Goal: Task Accomplishment & Management: Complete application form

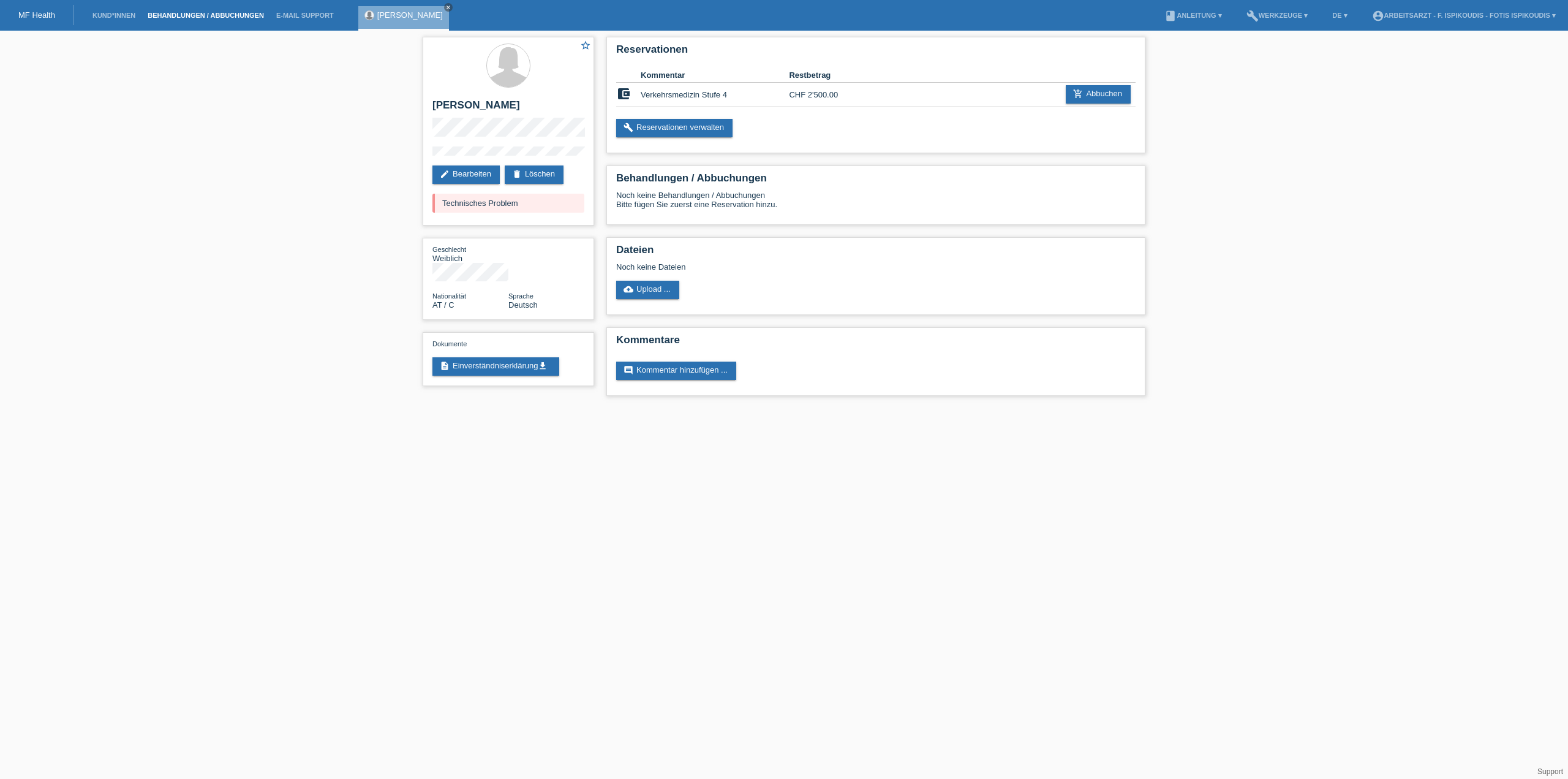
click at [195, 19] on link "Behandlungen / Abbuchungen" at bounding box center [206, 16] width 129 height 8
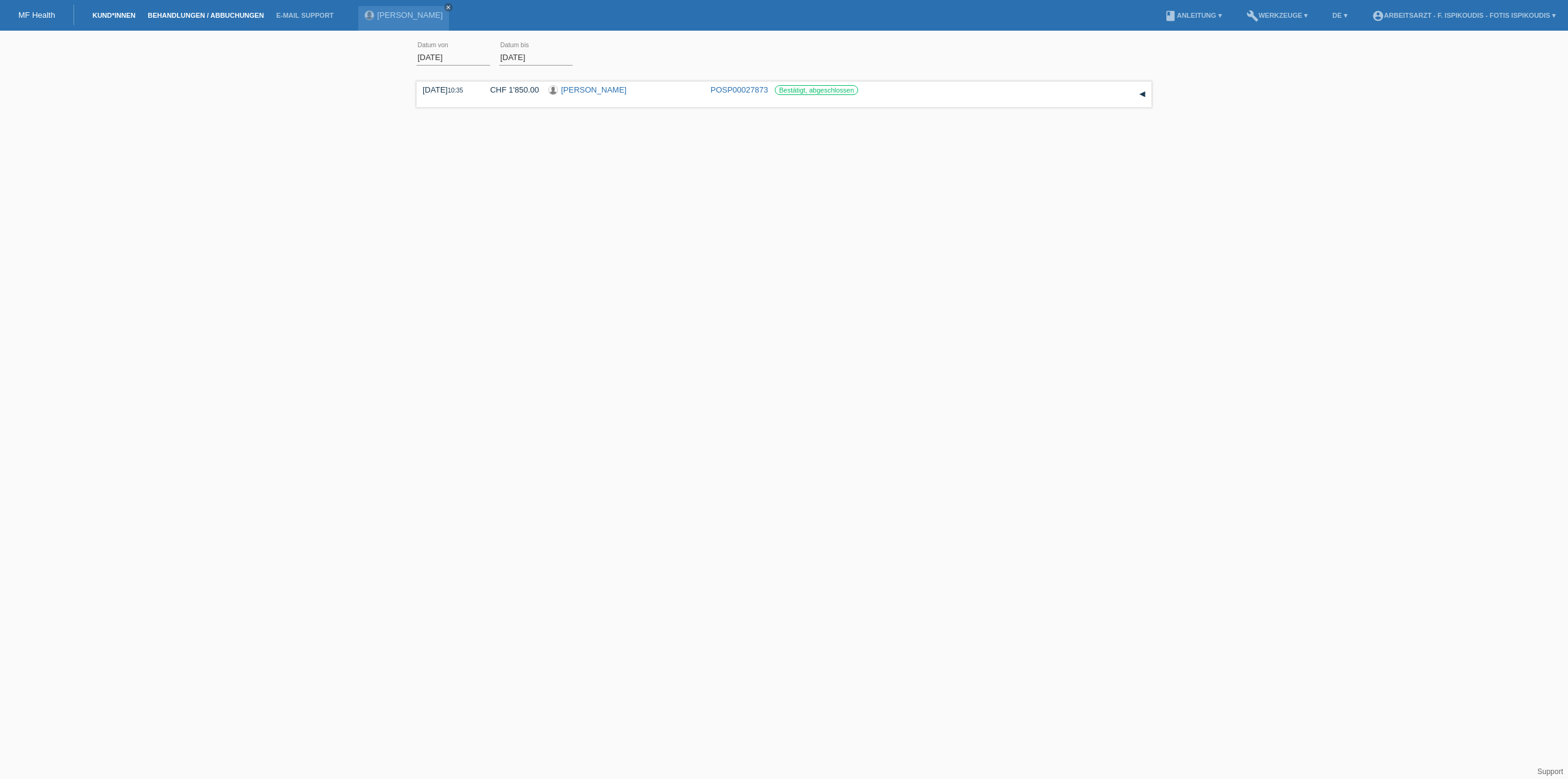
click at [133, 16] on link "Kund*innen" at bounding box center [114, 16] width 55 height 8
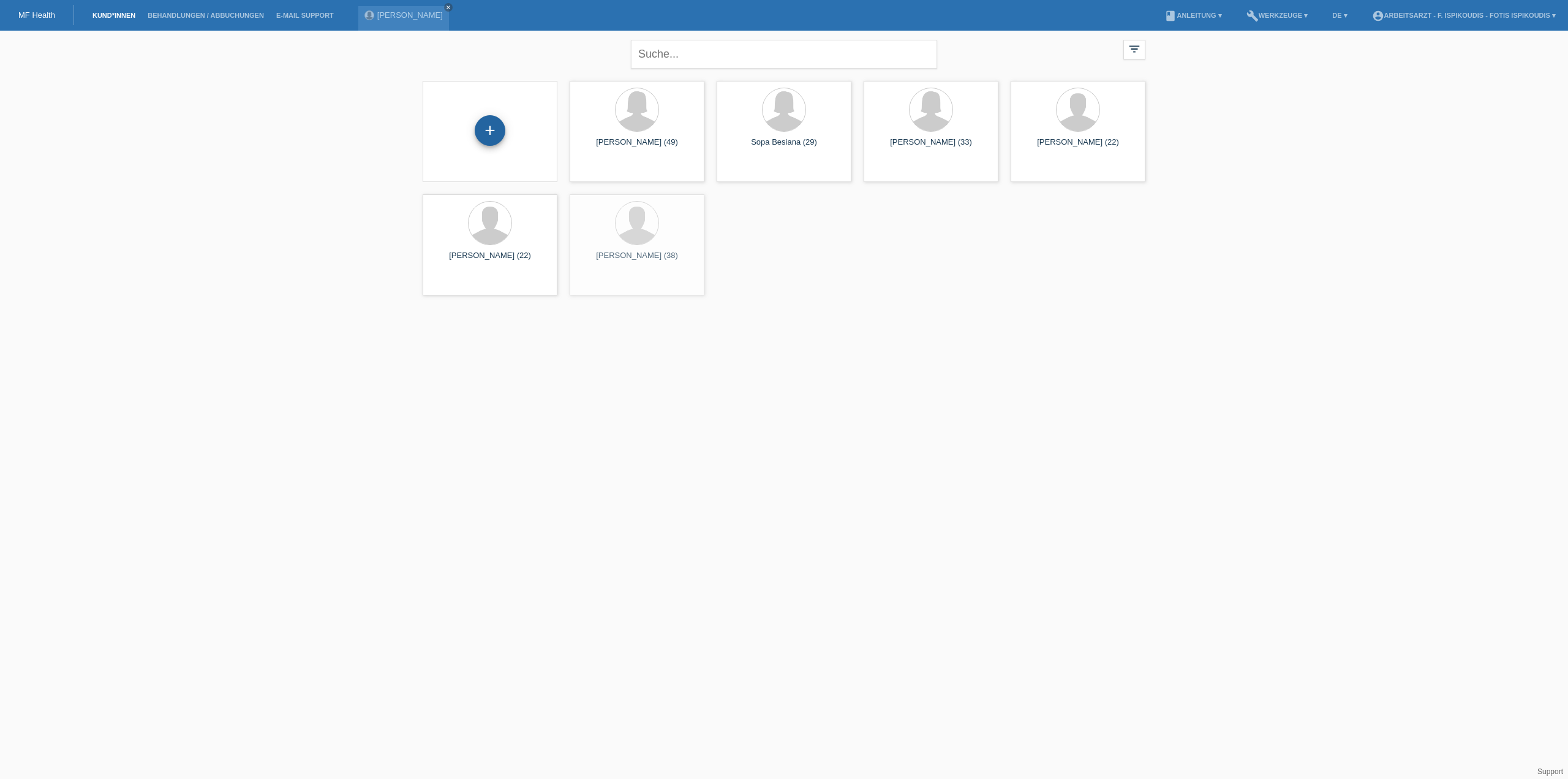
click at [500, 127] on div "+" at bounding box center [490, 130] width 31 height 31
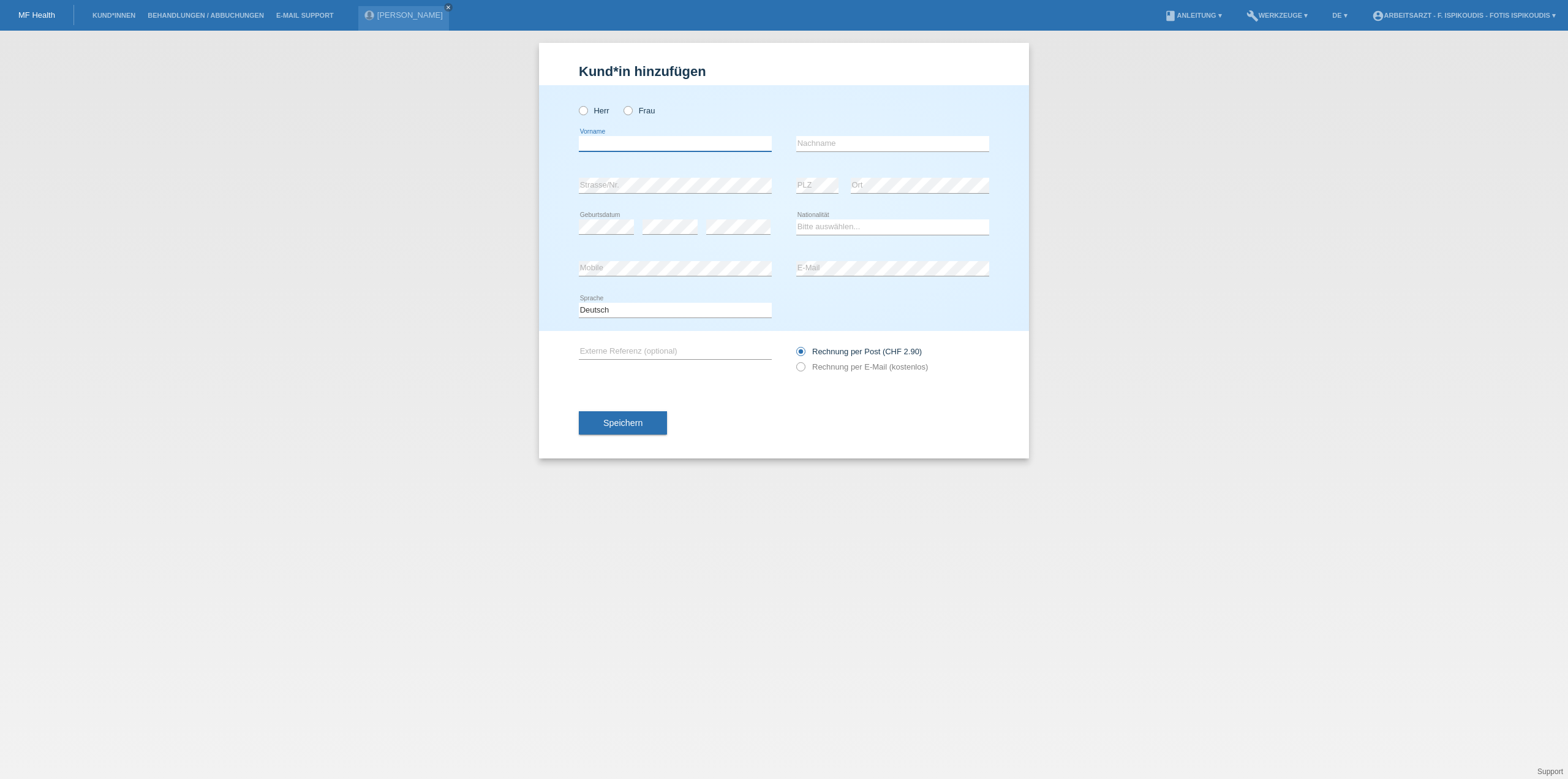
click at [617, 140] on input "text" at bounding box center [675, 143] width 193 height 15
paste input "Cynthia"
type input "[PERSON_NAME]"
click at [636, 105] on div "Herr Frau" at bounding box center [675, 111] width 193 height 25
click at [622, 104] on icon at bounding box center [622, 104] width 0 height 0
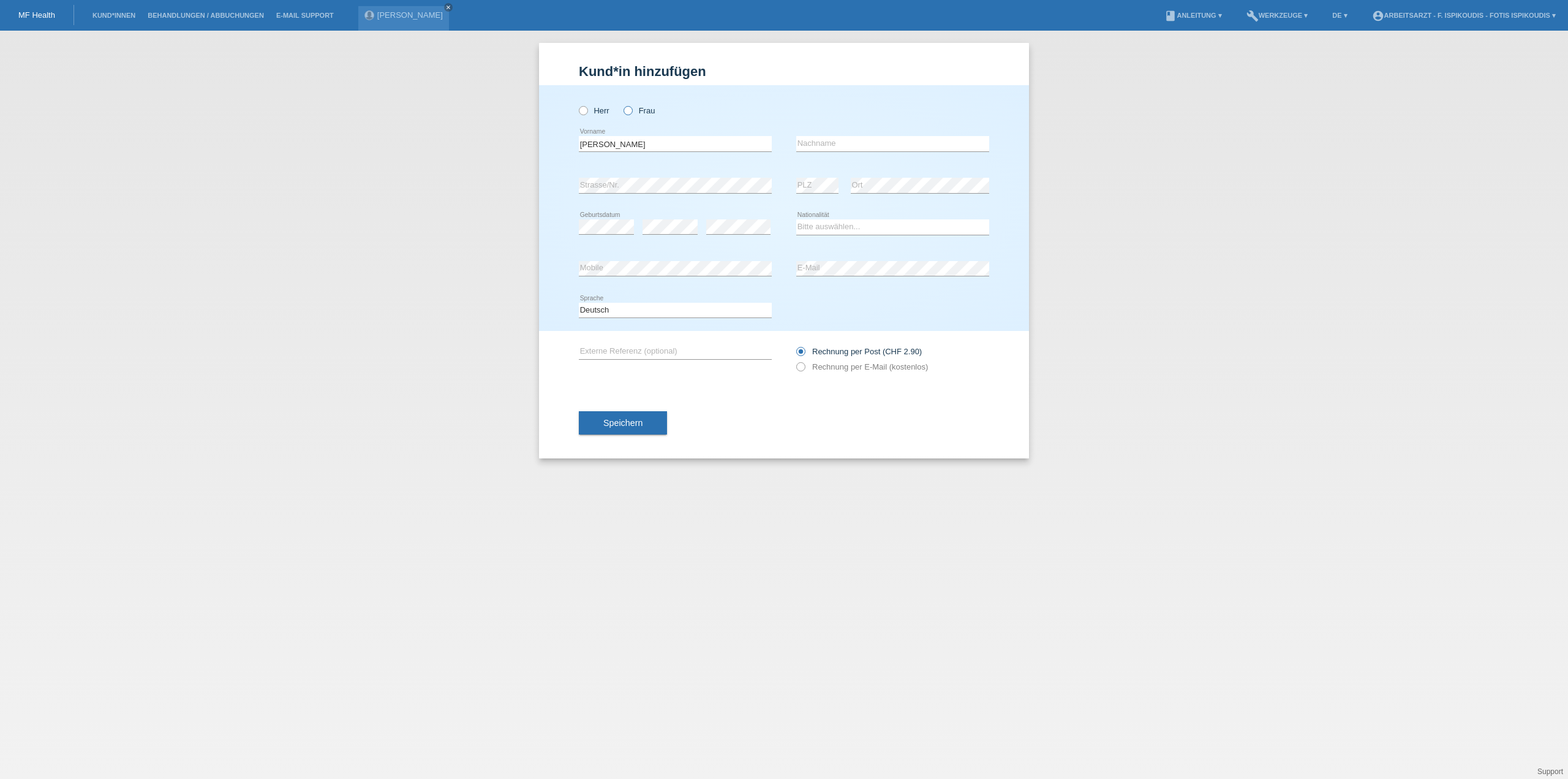
click at [631, 109] on input "Frau" at bounding box center [627, 110] width 8 height 8
radio input "true"
click at [855, 138] on input "text" at bounding box center [892, 143] width 193 height 15
type input "Schuster"
click at [909, 237] on div "Bitte auswählen... Schweiz Deutschland Liechtenstein Österreich ------------ Af…" at bounding box center [892, 227] width 193 height 41
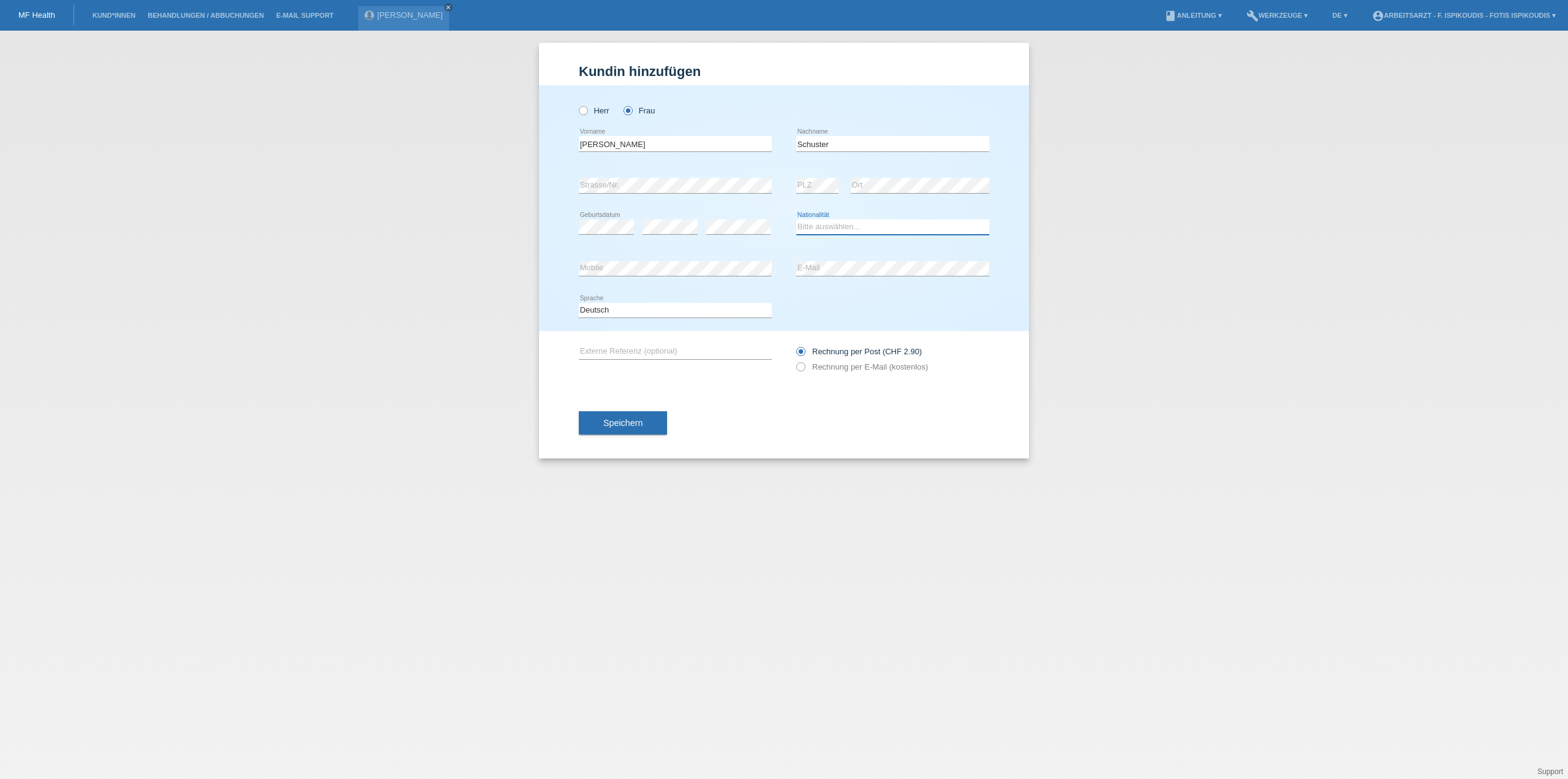
drag, startPoint x: 902, startPoint y: 229, endPoint x: 871, endPoint y: 231, distance: 31.1
click at [902, 229] on select "Bitte auswählen... Schweiz Deutschland Liechtenstein Österreich ------------ Af…" at bounding box center [892, 226] width 193 height 14
select select "CH"
click at [796, 219] on select "Bitte auswählen... Schweiz Deutschland Liechtenstein Österreich ------------ Af…" at bounding box center [892, 226] width 193 height 14
click at [807, 370] on label "Rechnung per E-Mail (kostenlos)" at bounding box center [862, 367] width 132 height 9
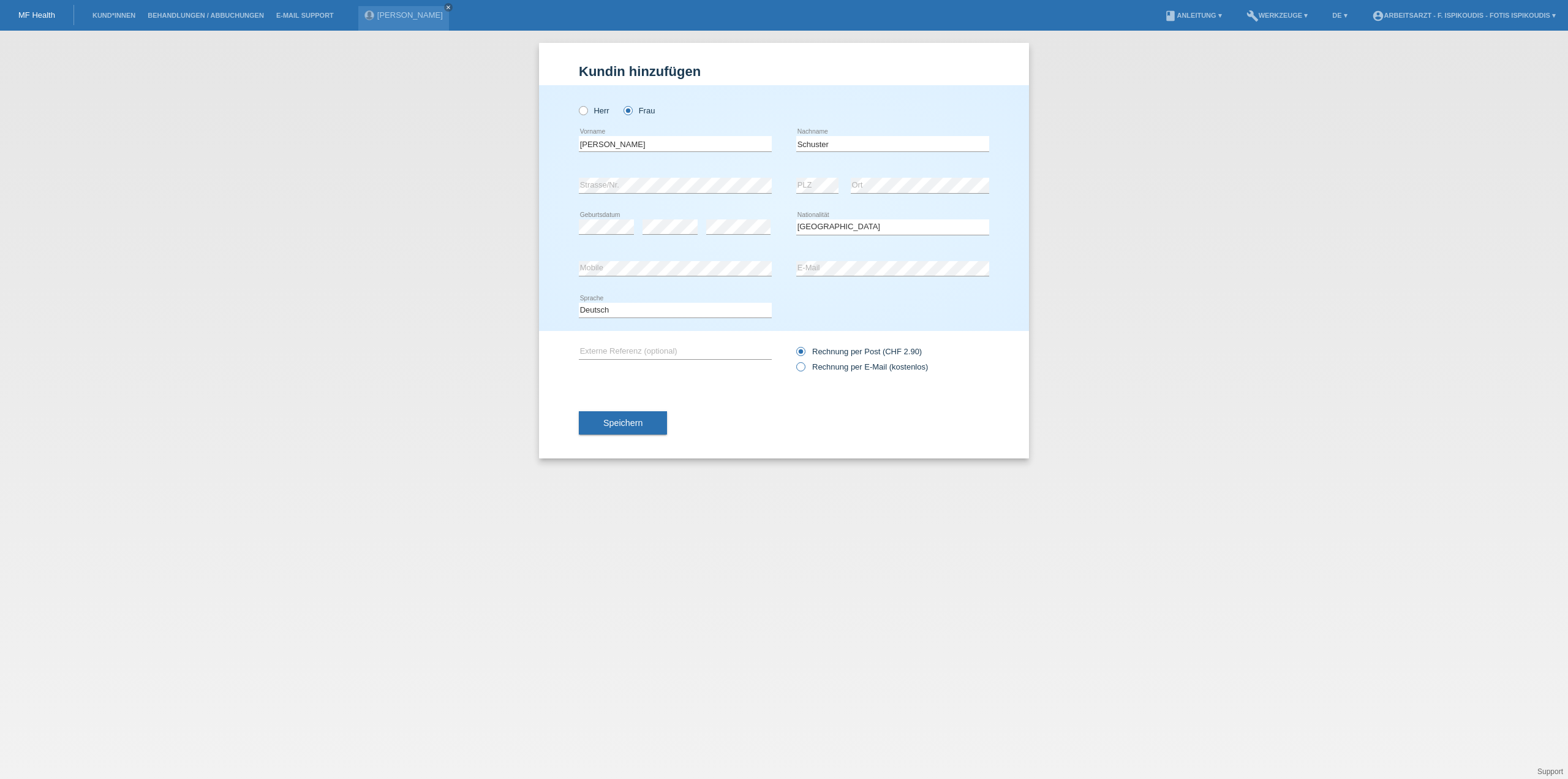
click at [804, 370] on input "Rechnung per E-Mail (kostenlos)" at bounding box center [800, 370] width 8 height 15
radio input "true"
click at [593, 417] on button "Speichern" at bounding box center [623, 423] width 88 height 23
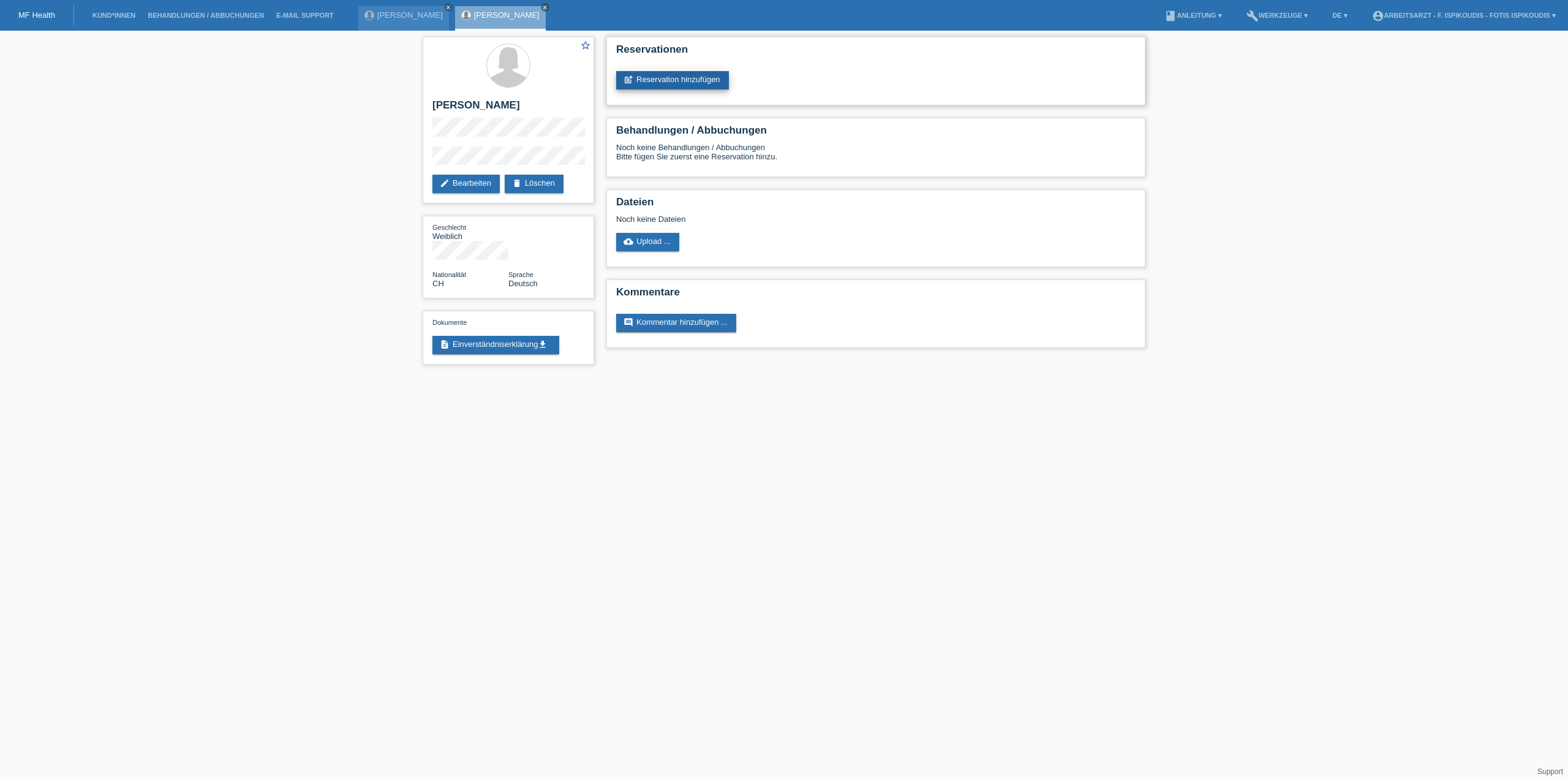
click at [665, 84] on link "post_add Reservation hinzufügen" at bounding box center [672, 80] width 112 height 18
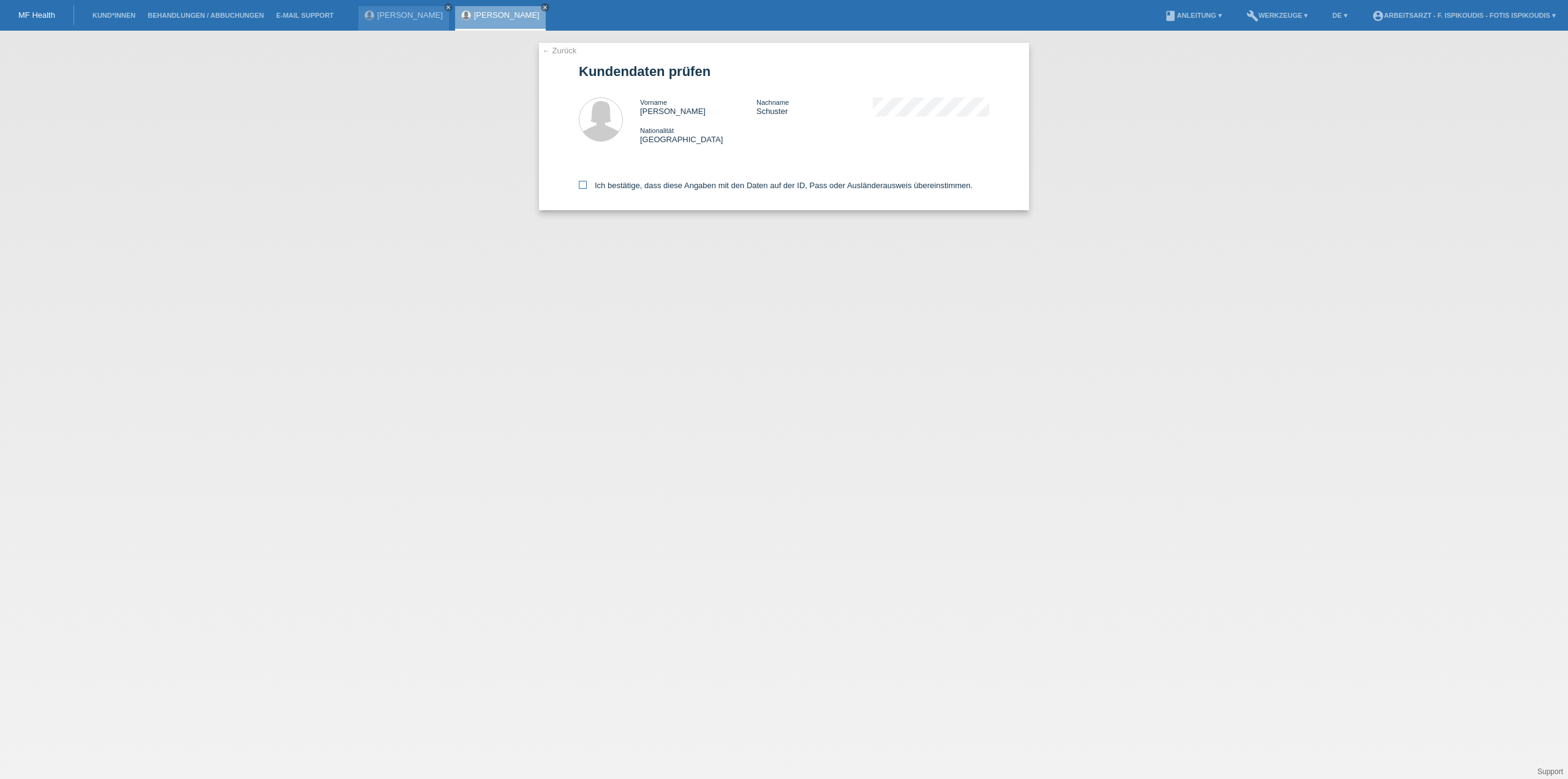
click at [622, 189] on label "Ich bestätige, dass diese Angaben mit den Daten auf der ID, Pass oder Ausländer…" at bounding box center [776, 185] width 394 height 9
click at [587, 189] on input "Ich bestätige, dass diese Angaben mit den Daten auf der ID, Pass oder Ausländer…" at bounding box center [583, 184] width 8 height 8
checkbox input "true"
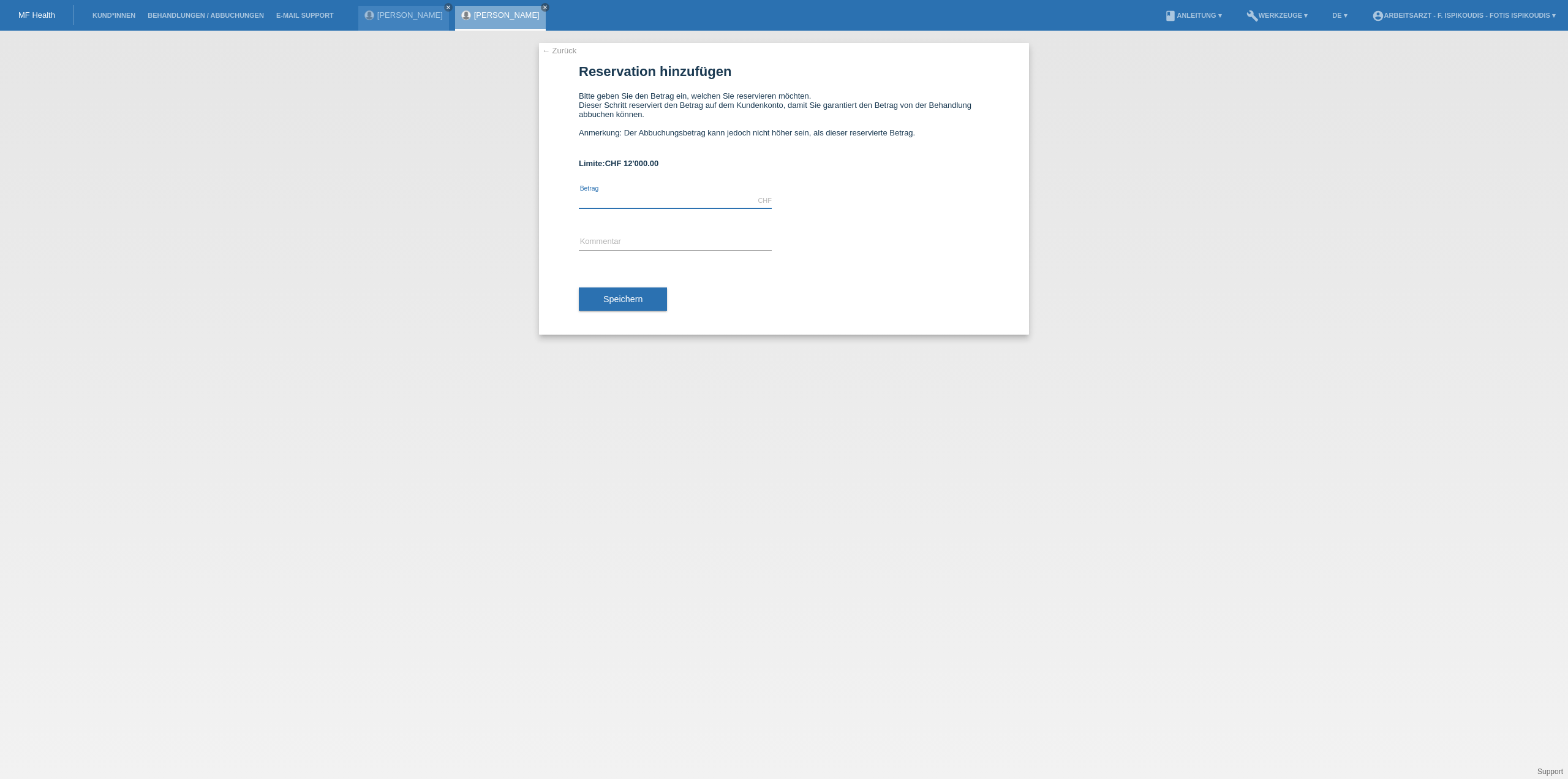
click at [615, 206] on input "text" at bounding box center [675, 201] width 193 height 15
type input "2500.00"
click at [615, 246] on input "text" at bounding box center [675, 242] width 193 height 15
type input "Verkehrsmedizin Stufe 4"
drag, startPoint x: 588, startPoint y: 201, endPoint x: 578, endPoint y: 201, distance: 10.0
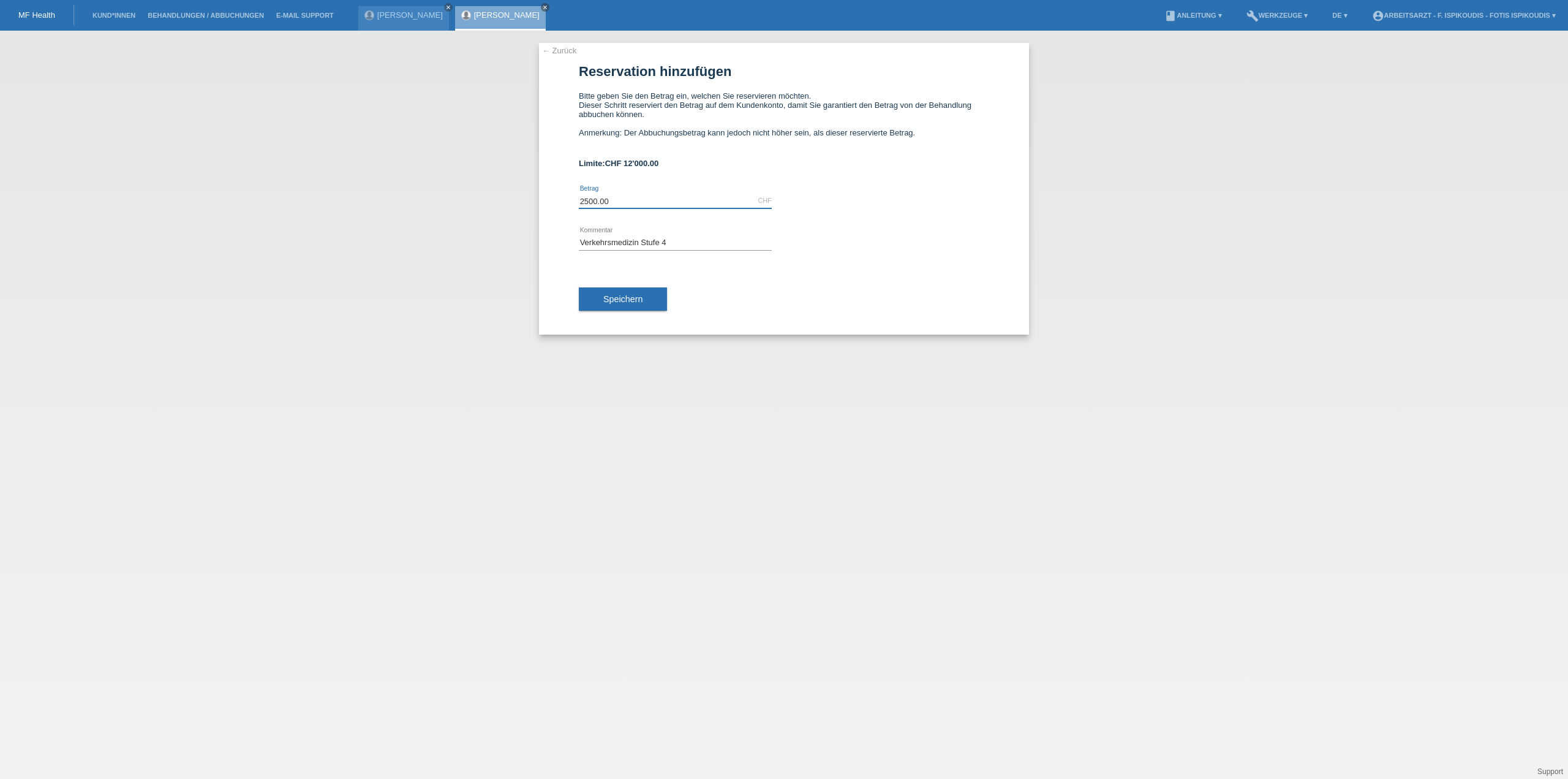
click at [578, 201] on div "← Zurück Reservation hinzufügen Bitte geben Sie den Betrag ein, welchen Sie res…" at bounding box center [784, 189] width 490 height 292
click at [669, 202] on input "3000.00" at bounding box center [675, 201] width 193 height 15
type input "3000.00"
click at [639, 299] on span "Speichern" at bounding box center [623, 299] width 39 height 10
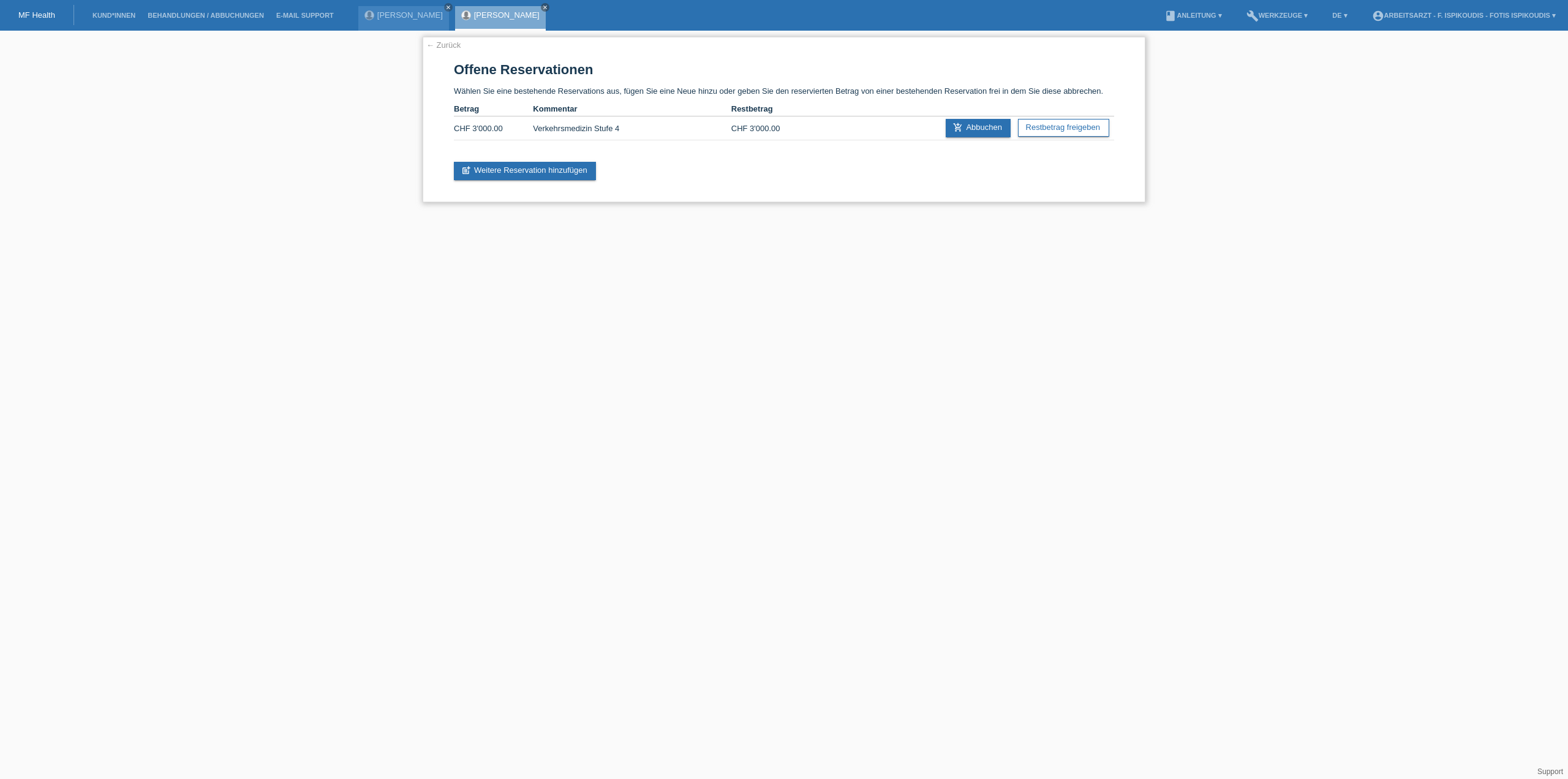
click at [452, 43] on link "← Zurück" at bounding box center [443, 45] width 35 height 9
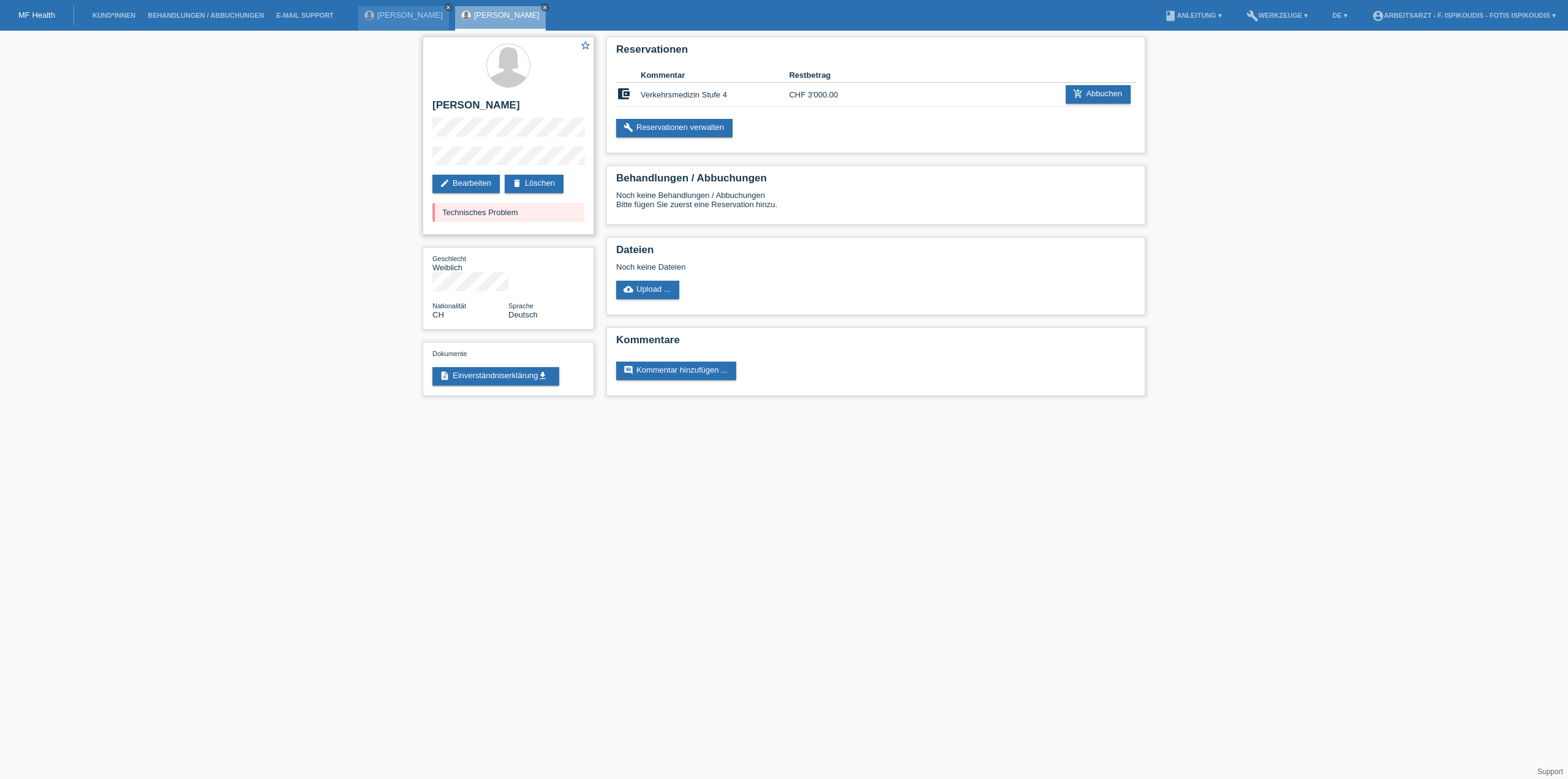
click at [508, 218] on div "Technisches Problem" at bounding box center [508, 213] width 152 height 19
click at [508, 218] on div "Technisches Problem" at bounding box center [508, 213] width 152 height 19
click at [489, 212] on div "Technisches Problem" at bounding box center [508, 213] width 152 height 19
click at [490, 212] on div "Technisches Problem" at bounding box center [508, 213] width 152 height 19
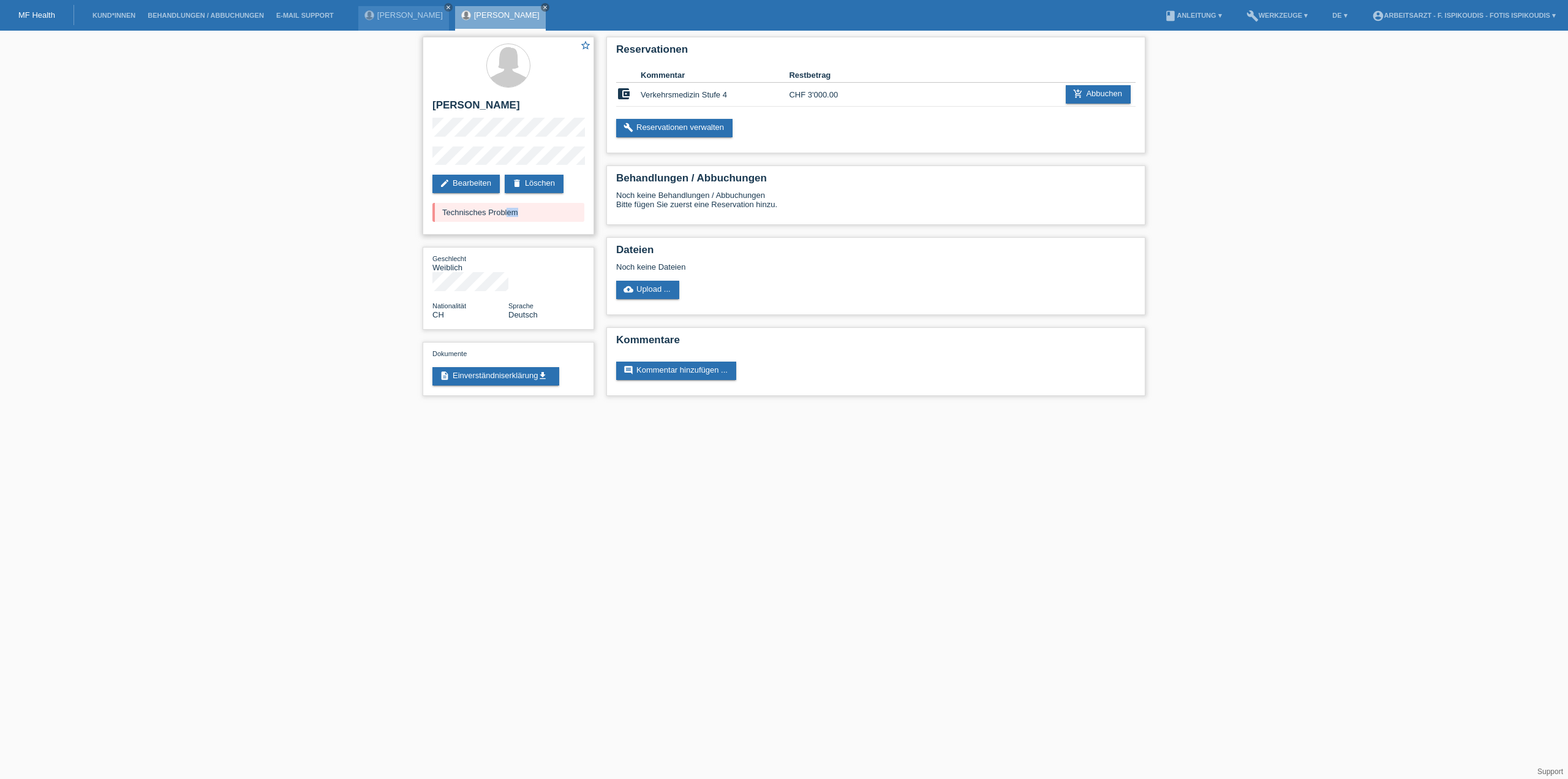
click at [490, 212] on div "Technisches Problem" at bounding box center [508, 213] width 152 height 19
click at [520, 215] on div "Technisches Problem" at bounding box center [508, 213] width 152 height 19
click at [533, 215] on div "Technisches Problem" at bounding box center [508, 213] width 152 height 19
drag, startPoint x: 527, startPoint y: 214, endPoint x: 442, endPoint y: 208, distance: 85.2
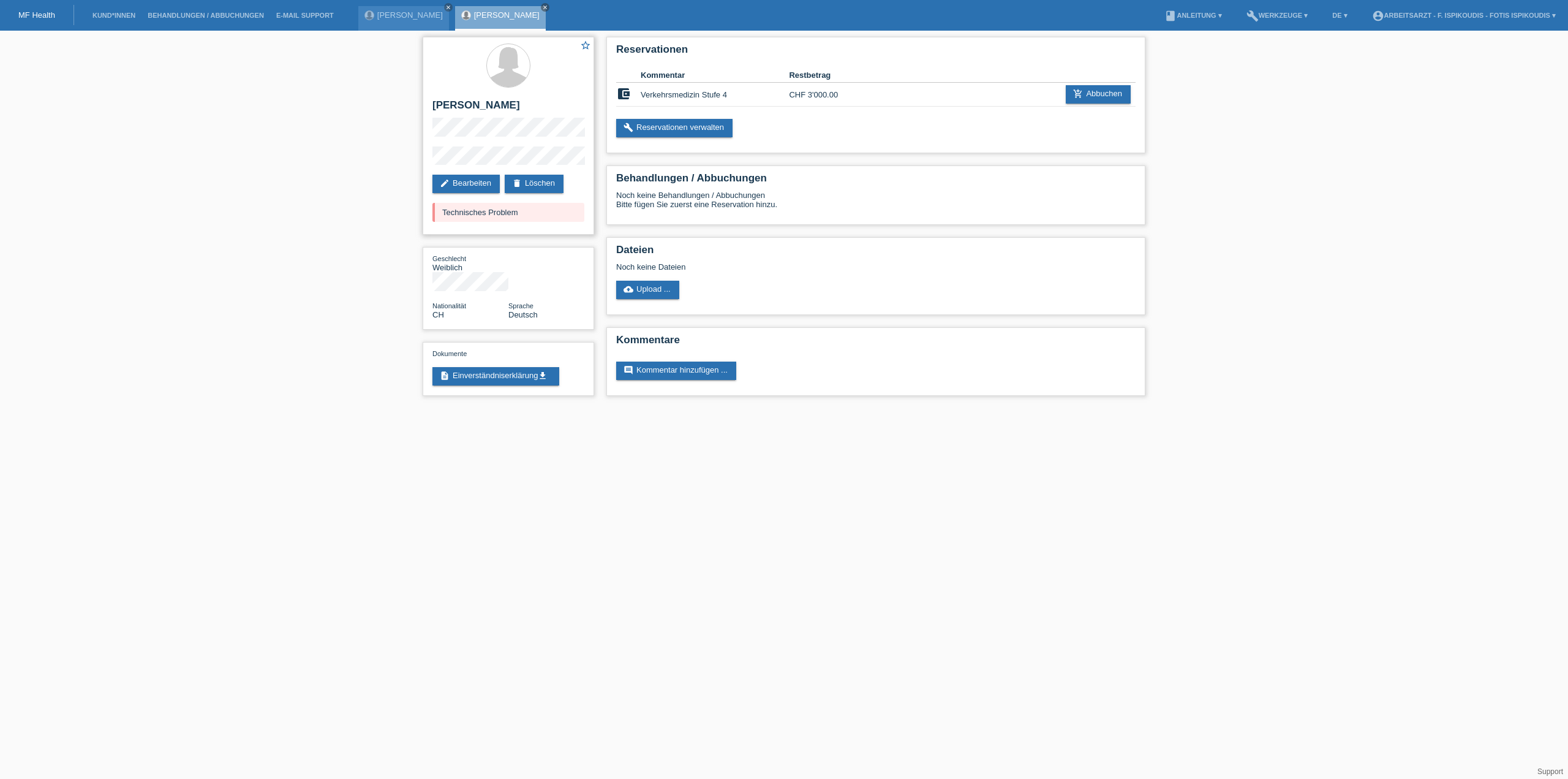
click at [442, 208] on div "Technisches Problem" at bounding box center [508, 213] width 152 height 19
click at [442, 209] on div "Technisches Problem" at bounding box center [508, 213] width 152 height 19
drag, startPoint x: 442, startPoint y: 216, endPoint x: 556, endPoint y: 218, distance: 114.0
click at [564, 214] on div "Technisches Problem" at bounding box center [508, 213] width 152 height 19
click at [1114, 326] on div "Reservationen Kommentar Restbetrag account_balance_wallet Verkehrsmedizin Stufe…" at bounding box center [875, 219] width 551 height 377
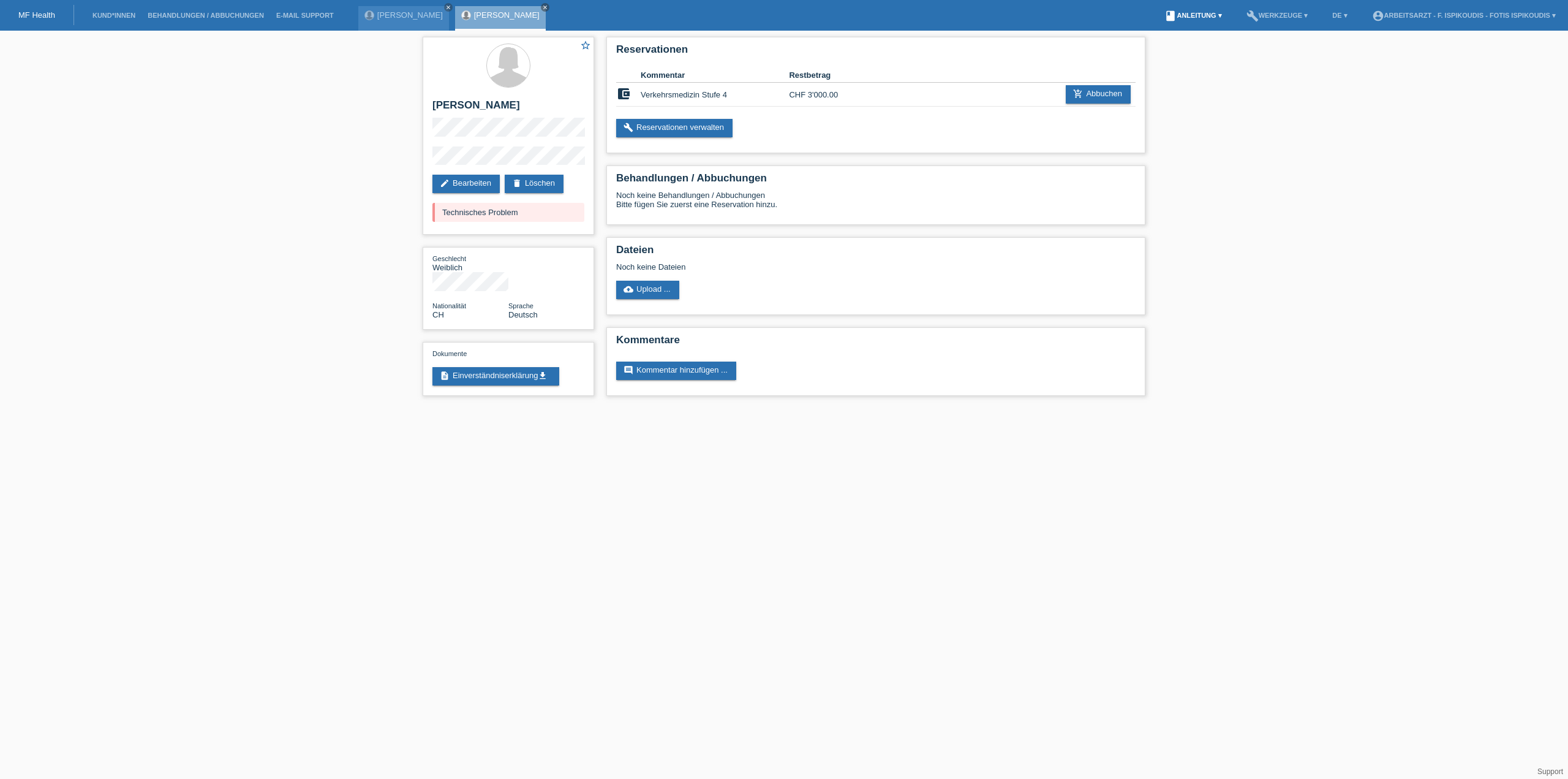
click at [1210, 18] on link "book Anleitung ▾" at bounding box center [1193, 16] width 69 height 8
click at [1210, 11] on li "book Anleitung ▾" at bounding box center [1193, 16] width 69 height 31
click at [1264, 131] on div "star_border [PERSON_NAME] edit Bearbeiten delete Löschen Technisches Problem Ge…" at bounding box center [784, 219] width 1568 height 377
click at [433, 109] on div "star_border [PERSON_NAME] edit Bearbeiten delete Löschen Technisches Problem" at bounding box center [508, 135] width 172 height 198
click at [439, 111] on h2 "[PERSON_NAME]" at bounding box center [508, 108] width 152 height 18
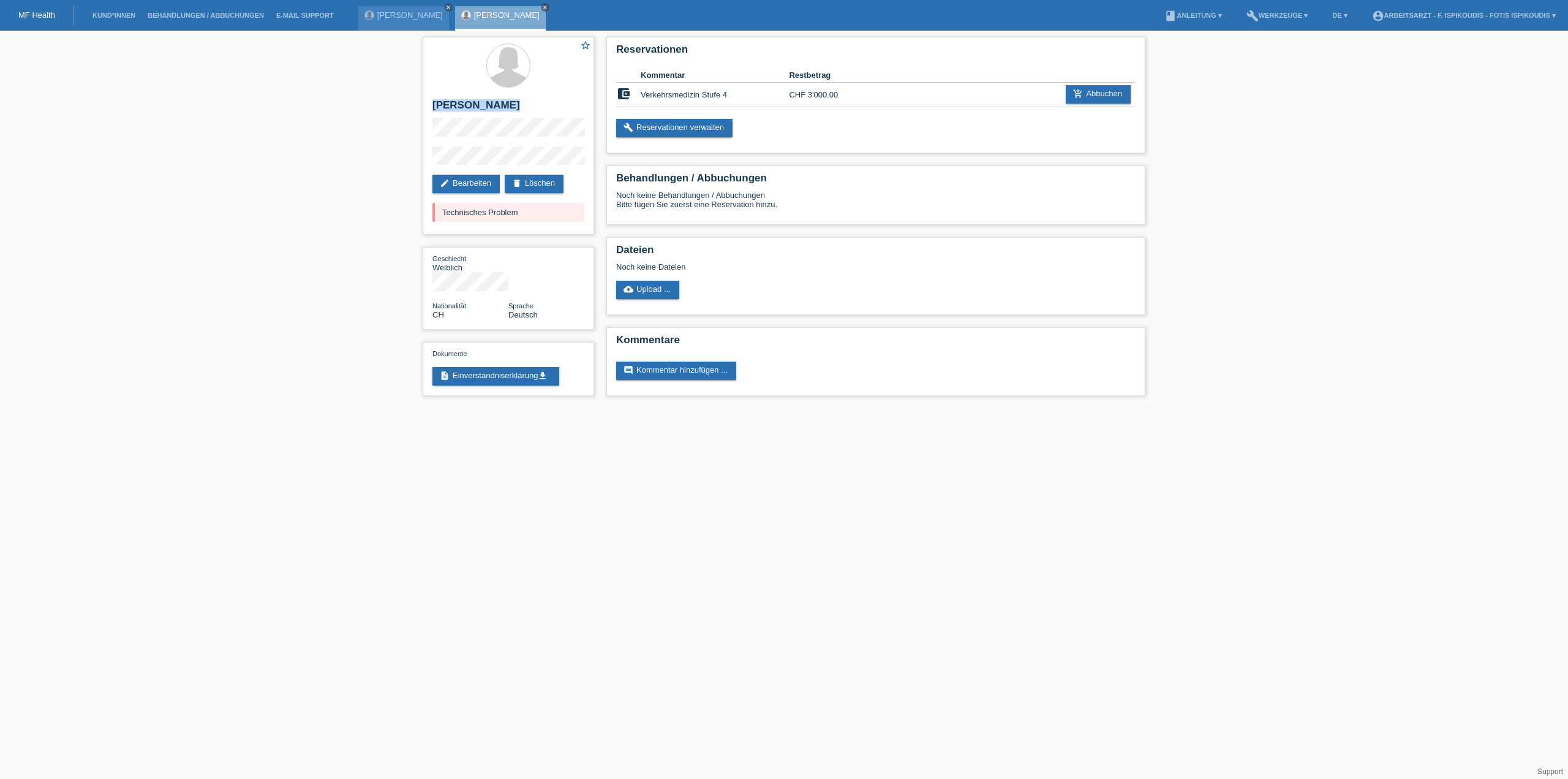
click at [421, 110] on div "star_border [PERSON_NAME] edit Bearbeiten delete Löschen Technisches Problem Ge…" at bounding box center [508, 219] width 184 height 377
click at [537, 127] on div "star_border [PERSON_NAME] edit Bearbeiten delete Löschen Technisches Problem" at bounding box center [508, 135] width 172 height 198
click at [523, 138] on div "star_border [PERSON_NAME] edit Bearbeiten delete Löschen Technisches Problem" at bounding box center [508, 135] width 172 height 198
click at [431, 104] on div "star_border [PERSON_NAME] edit Bearbeiten delete Löschen Technisches Problem" at bounding box center [508, 135] width 172 height 198
click at [437, 104] on h2 "[PERSON_NAME]" at bounding box center [508, 108] width 152 height 18
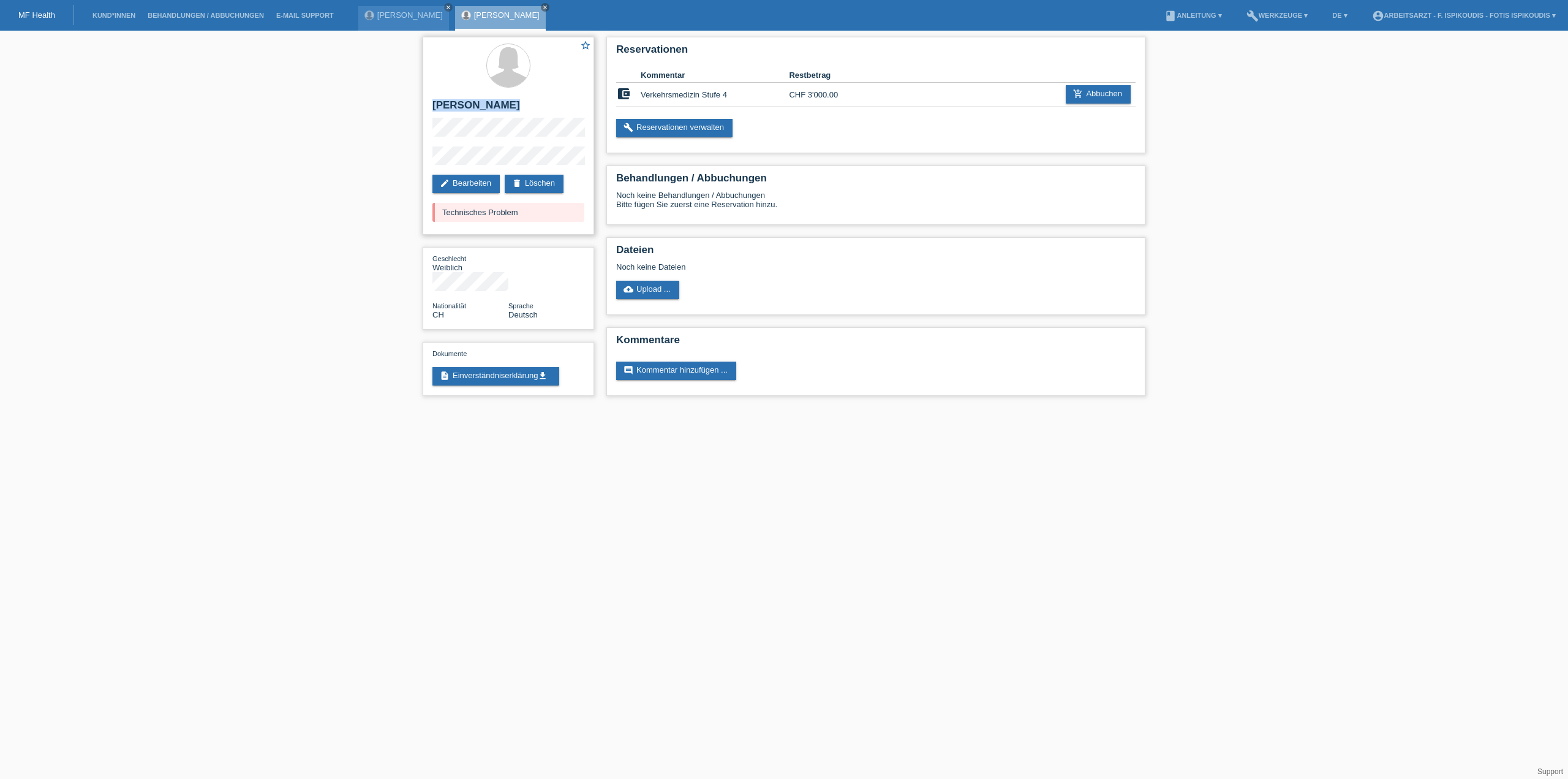
click at [434, 104] on h2 "[PERSON_NAME]" at bounding box center [508, 108] width 152 height 18
click at [522, 129] on div "star_border [PERSON_NAME] edit Bearbeiten delete Löschen Technisches Problem" at bounding box center [508, 135] width 172 height 198
click at [1186, 174] on div "star_border [PERSON_NAME] edit Bearbeiten delete Löschen Technisches Problem Ge…" at bounding box center [784, 219] width 1568 height 377
click at [521, 367] on link "description Einverständniserklärung get_app" at bounding box center [496, 376] width 127 height 18
click at [480, 367] on link "description Einverständniserklärung get_app" at bounding box center [496, 376] width 127 height 18
